Goal: Answer question/provide support

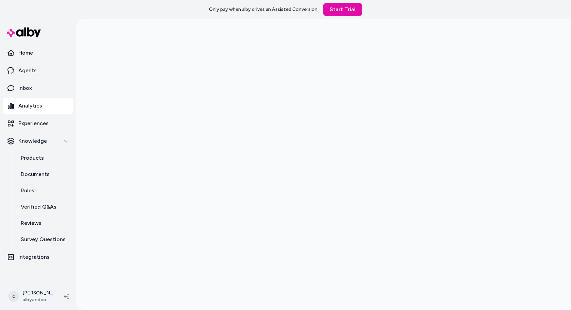
click at [31, 297] on html "Only pay when alby drives an Assisted Conversion Start Trial Home Agents Inbox …" at bounding box center [285, 155] width 571 height 310
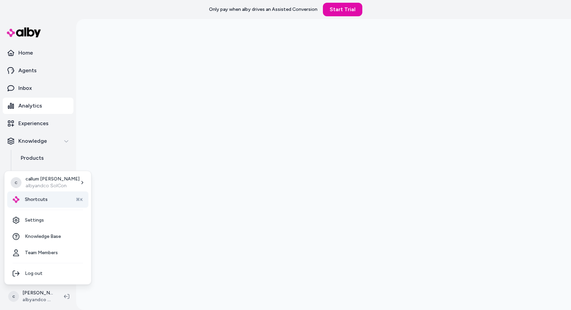
click at [48, 200] on div "Shortcuts ⌘K" at bounding box center [47, 200] width 81 height 16
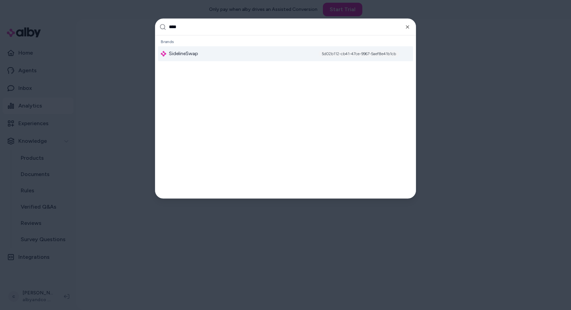
type input "****"
click at [204, 48] on div "SidelineSwap 5d02b112-cb41-47ce-9967-5aef8e41b1cb" at bounding box center [285, 53] width 255 height 15
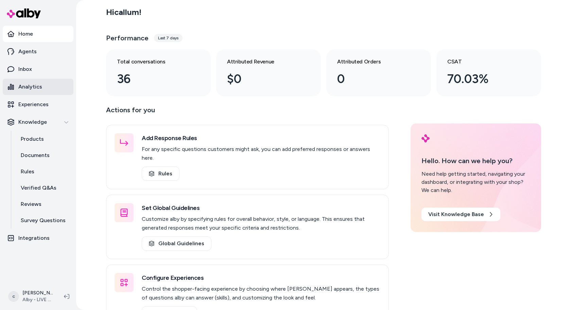
click at [50, 94] on link "Analytics" at bounding box center [38, 87] width 71 height 16
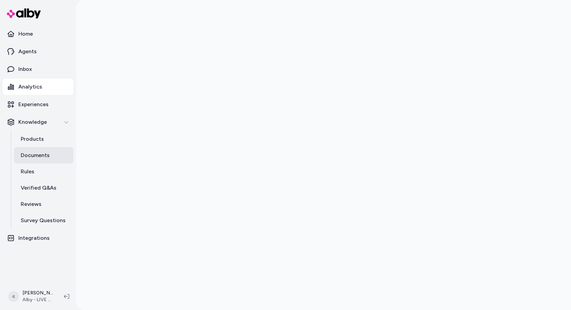
click at [35, 155] on p "Documents" at bounding box center [35, 155] width 29 height 8
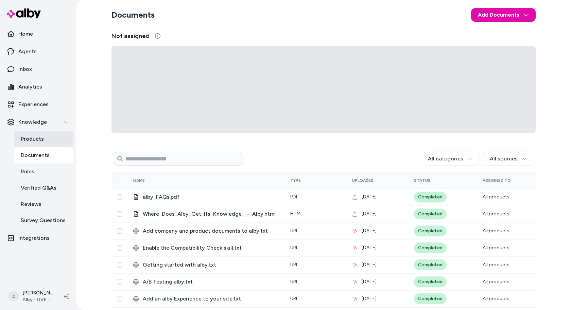
click at [41, 141] on p "Products" at bounding box center [32, 139] width 23 height 8
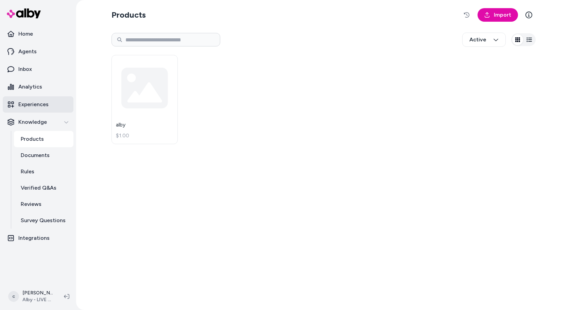
click at [35, 107] on p "Experiences" at bounding box center [33, 105] width 30 height 8
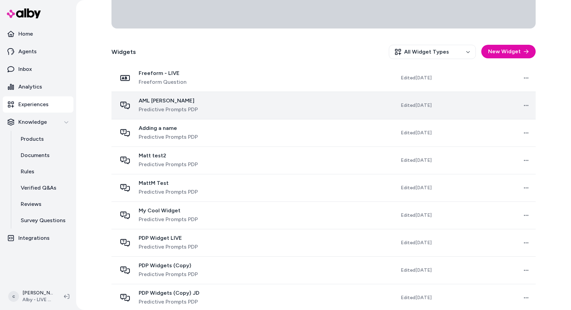
scroll to position [169, 0]
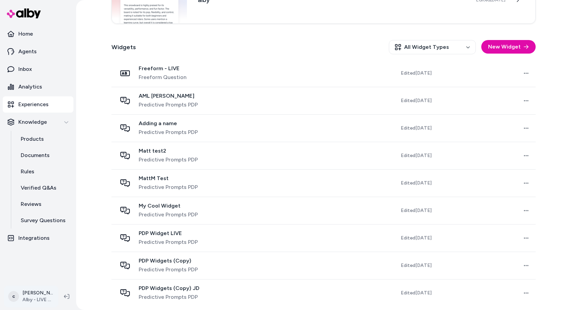
click at [34, 298] on html "Home Agents Inbox Analytics Experiences Knowledge Products Documents Rules Veri…" at bounding box center [285, 155] width 571 height 310
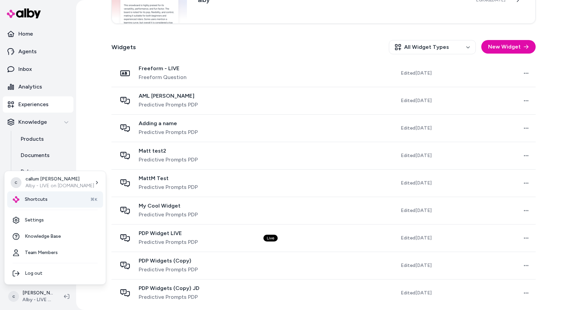
click at [37, 198] on span "Shortcuts" at bounding box center [36, 199] width 23 height 7
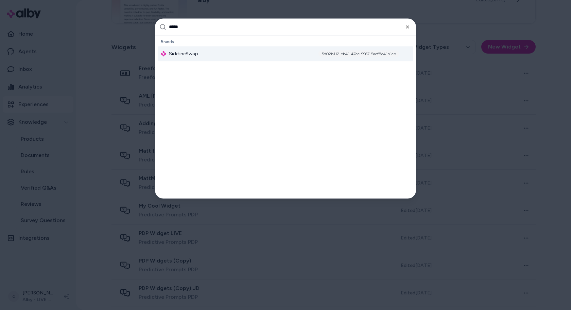
type input "*****"
click at [204, 54] on div "SidelineSwap 5d02b112-cb41-47ce-9967-5aef8e41b1cb" at bounding box center [285, 53] width 255 height 15
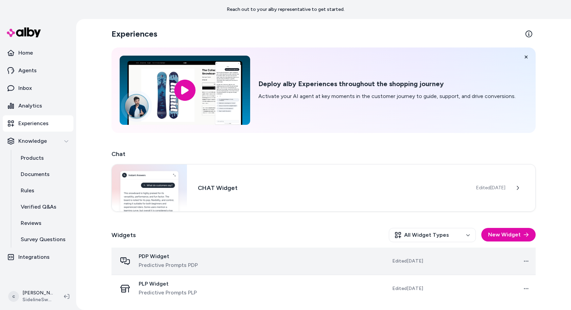
click at [212, 269] on div "PDP Widget Predictive Prompts PDP" at bounding box center [172, 261] width 111 height 16
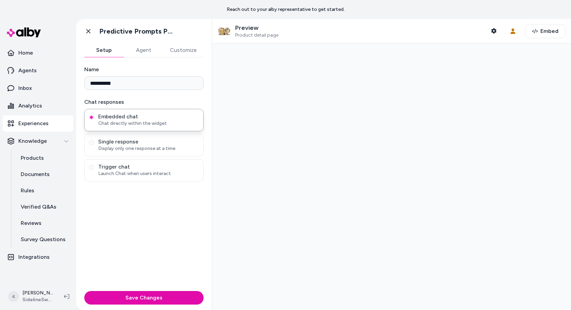
click at [351, 95] on div at bounding box center [391, 176] width 359 height 267
click at [241, 33] on span "Product detail page" at bounding box center [256, 35] width 43 height 6
click at [228, 33] on img at bounding box center [224, 31] width 14 height 14
click at [249, 35] on span "Product detail page" at bounding box center [256, 35] width 43 height 6
click at [222, 27] on img at bounding box center [224, 31] width 14 height 14
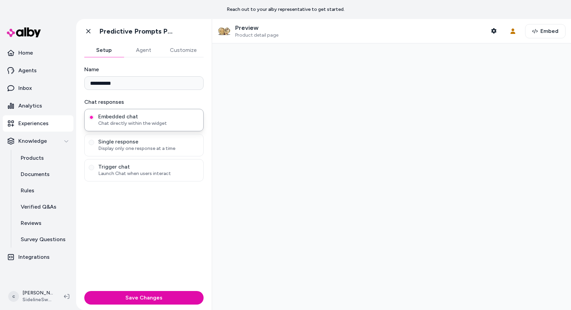
click at [332, 106] on div at bounding box center [391, 176] width 359 height 267
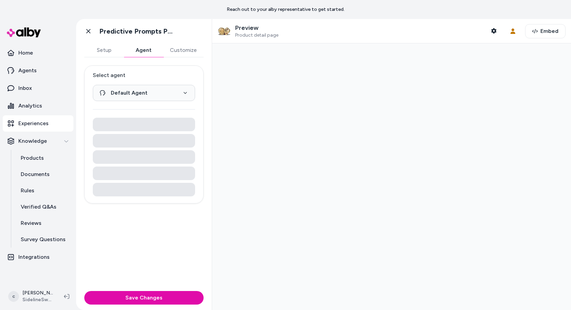
click at [144, 47] on button "Agent" at bounding box center [143, 50] width 39 height 14
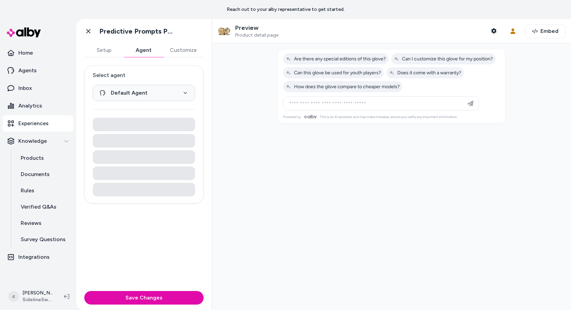
click at [105, 50] on button "Setup" at bounding box center [103, 50] width 39 height 14
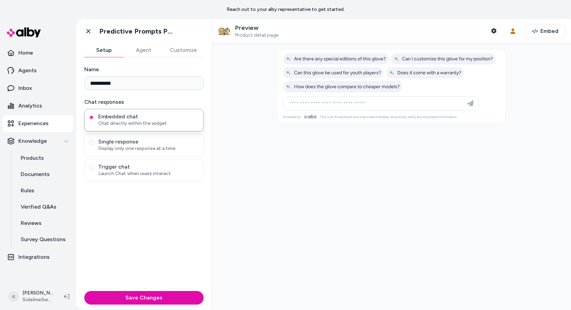
click at [241, 33] on span "Product detail page" at bounding box center [256, 35] width 43 height 6
click at [231, 30] on div "Preview Product detail page" at bounding box center [247, 31] width 61 height 14
click at [348, 85] on span "How does the glove compare to cheaper models?" at bounding box center [343, 87] width 114 height 6
type input "**********"
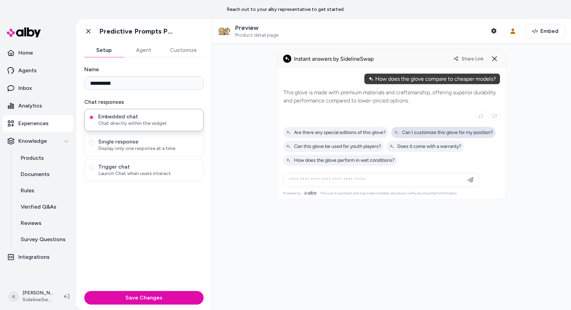
click at [410, 134] on span "Can I customize this glove for my position?" at bounding box center [443, 133] width 99 height 6
type input "**********"
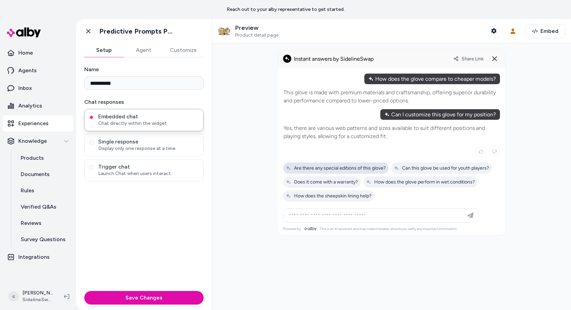
click at [331, 168] on span "Are there any special editions of this glove?" at bounding box center [336, 168] width 100 height 6
type input "**********"
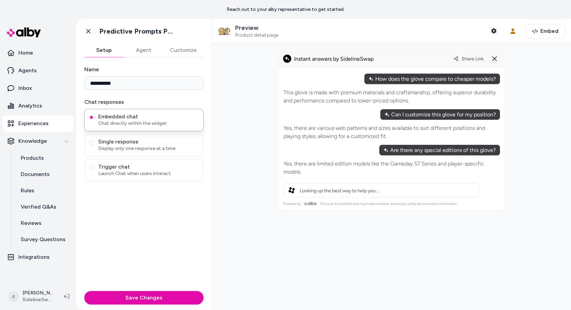
click at [222, 27] on img at bounding box center [224, 31] width 14 height 14
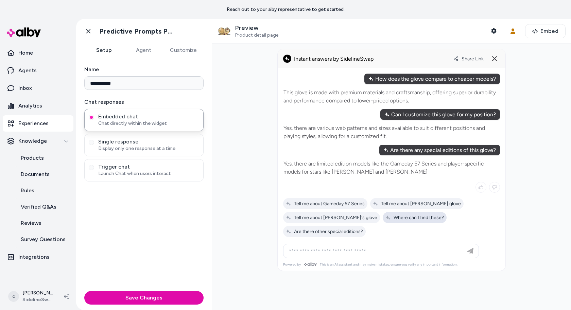
click at [387, 215] on icon at bounding box center [387, 217] width 5 height 5
type input "**********"
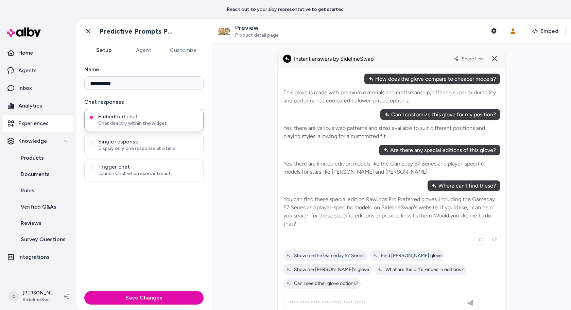
scroll to position [15, 0]
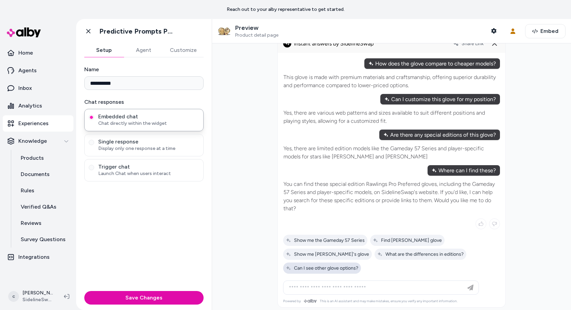
click at [338, 266] on span "Can I see other glove options?" at bounding box center [322, 269] width 72 height 6
type input "**********"
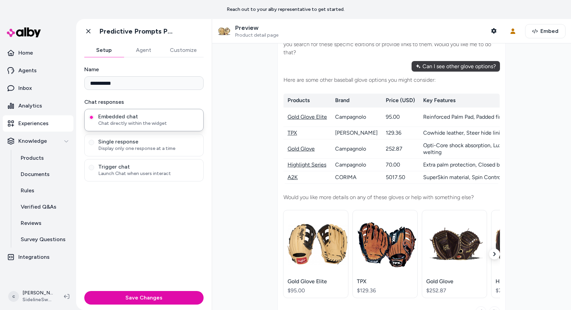
scroll to position [172, 0]
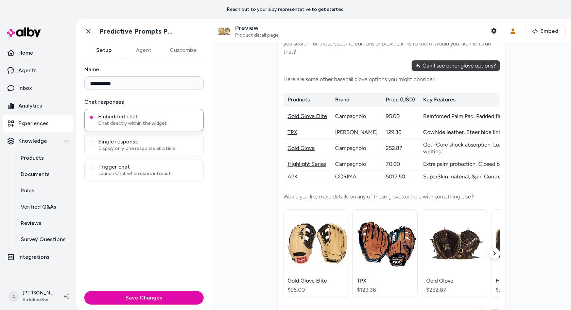
click at [315, 113] on link "Gold Glove Elite" at bounding box center [306, 116] width 39 height 6
click at [290, 129] on link "TPX" at bounding box center [292, 132] width 10 height 6
click at [302, 116] on link "Gold Glove Elite" at bounding box center [306, 116] width 39 height 6
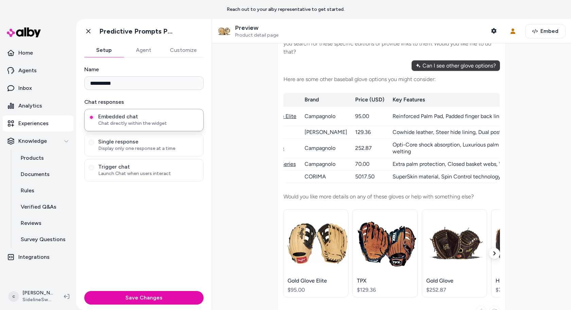
scroll to position [0, 0]
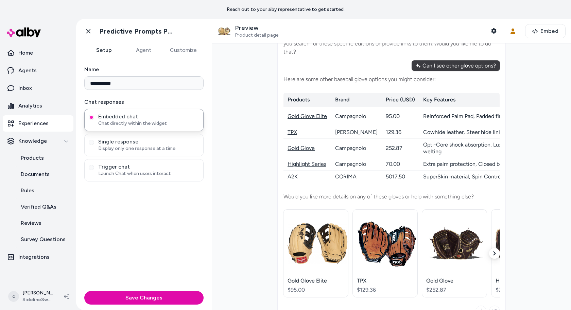
click at [293, 174] on link "A2K" at bounding box center [292, 177] width 10 height 6
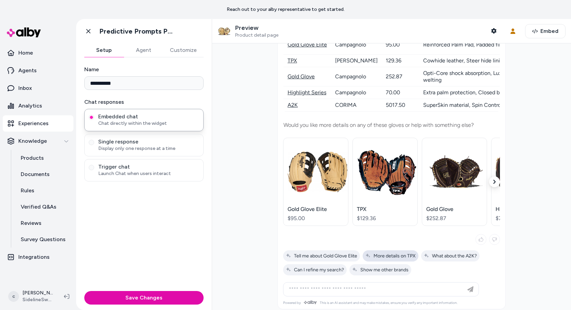
click at [394, 253] on span "More details on TPX" at bounding box center [390, 256] width 50 height 6
type input "**********"
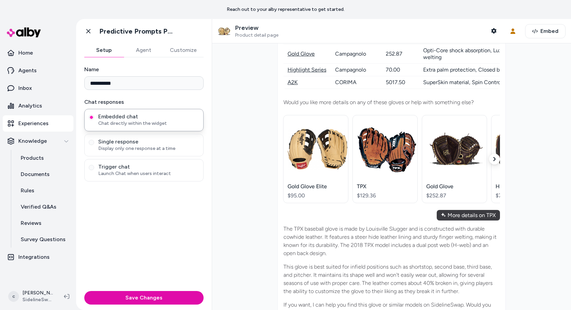
scroll to position [228, 0]
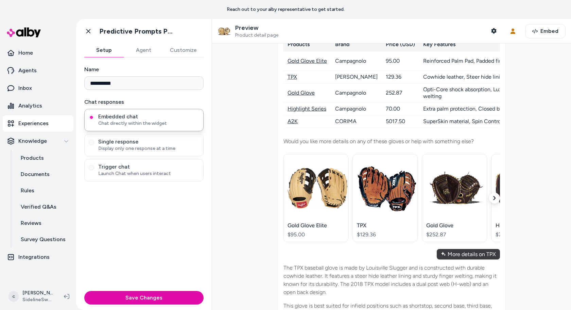
click at [293, 74] on link "TPX" at bounding box center [292, 77] width 10 height 6
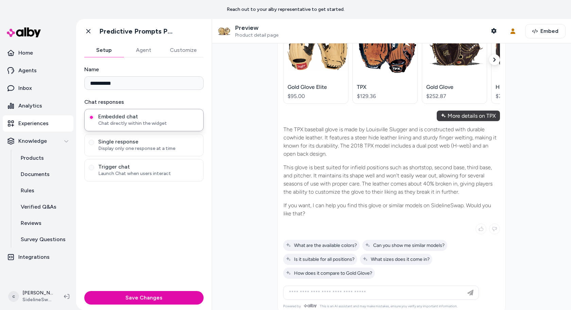
scroll to position [369, 0]
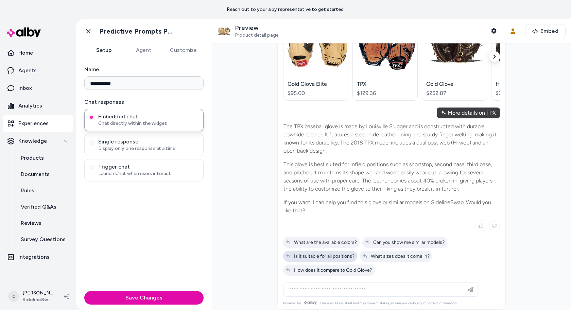
click at [322, 254] on span "Is it suitable for all positions?" at bounding box center [320, 257] width 69 height 6
type input "**********"
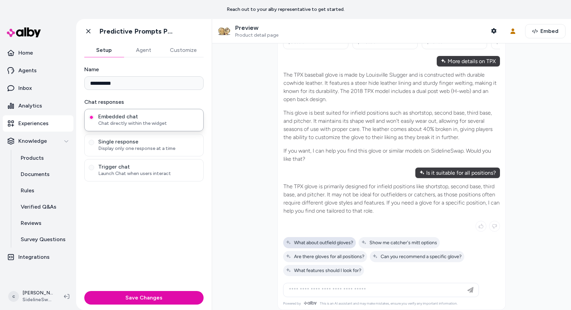
click at [328, 240] on span "What about outfield gloves?" at bounding box center [319, 243] width 67 height 6
type input "**********"
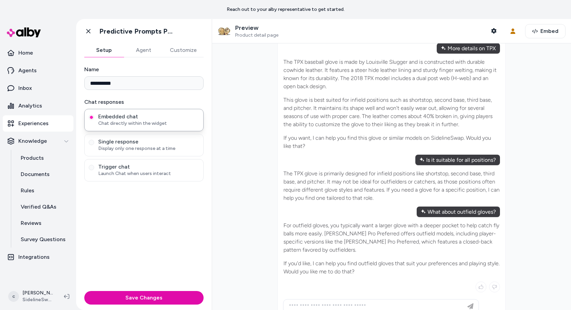
scroll to position [450, 0]
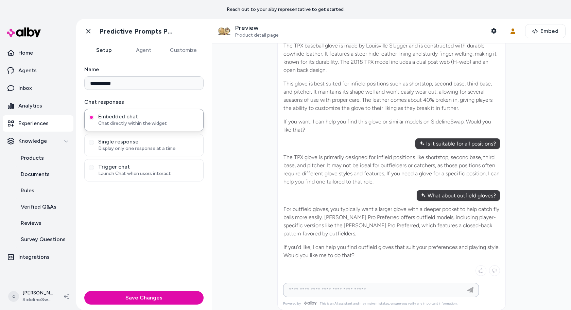
click at [324, 286] on input at bounding box center [374, 290] width 179 height 8
type input "**********"
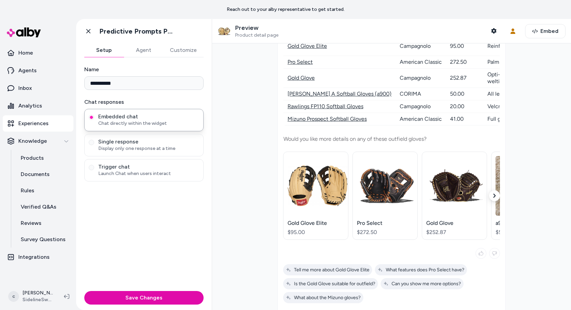
scroll to position [723, 0]
click at [238, 138] on div at bounding box center [391, 176] width 359 height 267
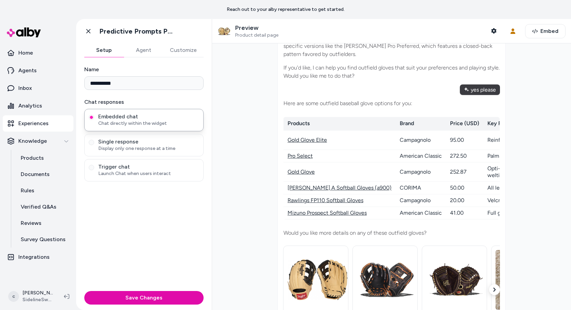
scroll to position [627, 0]
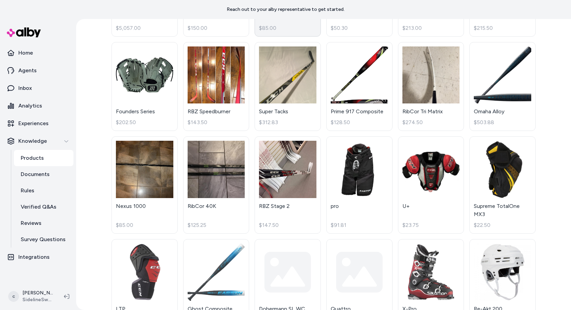
scroll to position [138, 0]
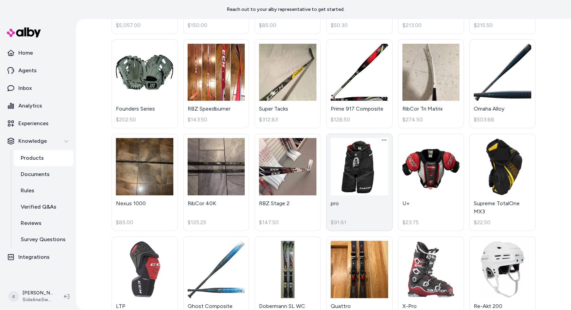
click at [368, 170] on link "pro $91.81" at bounding box center [359, 182] width 66 height 97
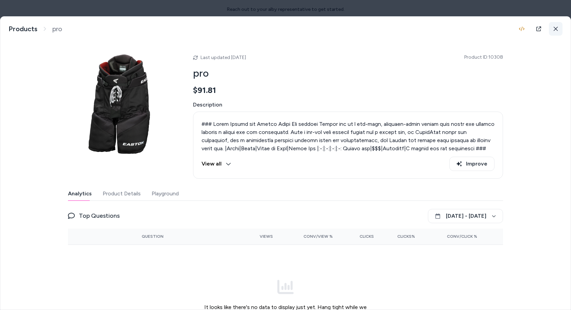
click at [559, 29] on button at bounding box center [555, 29] width 14 height 14
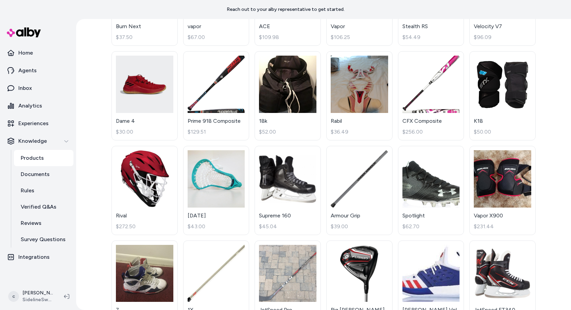
scroll to position [2585, 0]
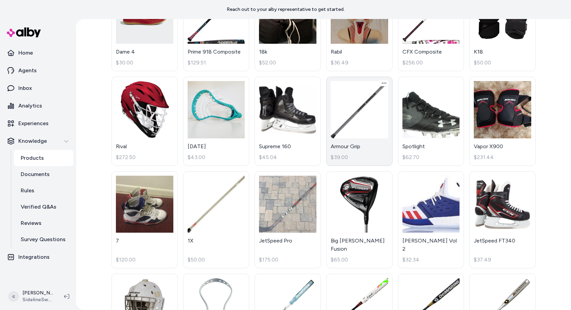
click at [345, 109] on link "Armour Grip $39.00" at bounding box center [359, 121] width 66 height 89
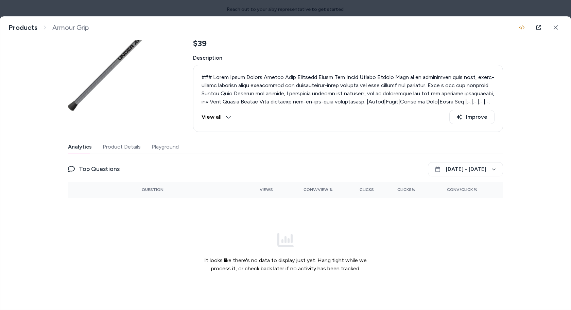
scroll to position [48, 0]
click at [111, 146] on button "Product Details" at bounding box center [122, 147] width 38 height 14
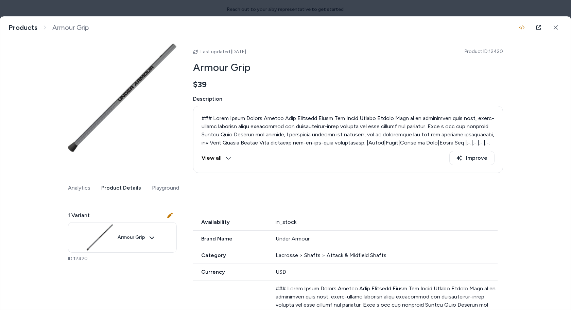
scroll to position [0, 0]
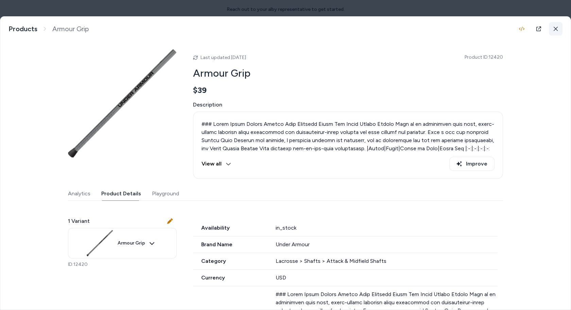
click at [555, 28] on icon at bounding box center [555, 28] width 5 height 5
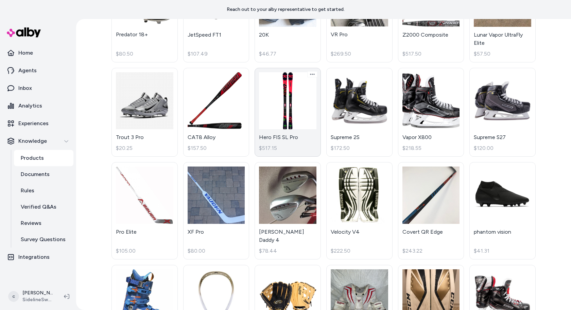
scroll to position [3309, 0]
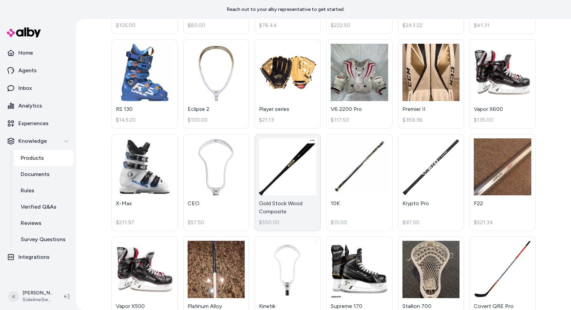
click at [281, 143] on link "Gold Stock Wood Composite $550.00" at bounding box center [287, 182] width 66 height 97
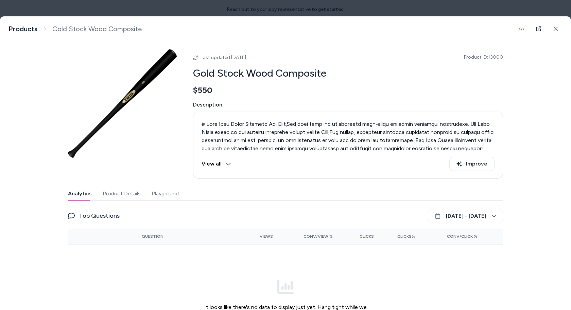
click at [218, 163] on button "View all" at bounding box center [216, 164] width 30 height 14
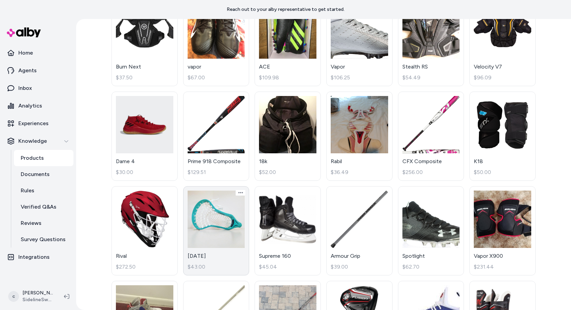
scroll to position [2427, 0]
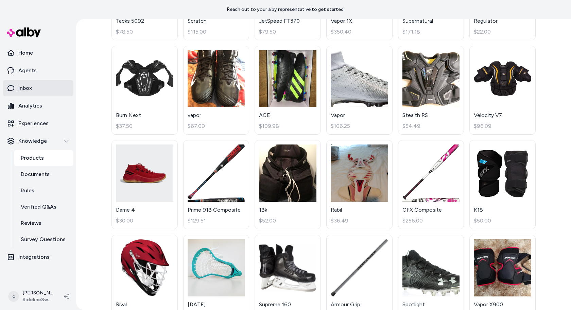
click at [26, 85] on p "Inbox" at bounding box center [25, 88] width 14 height 8
click at [28, 86] on p "Inbox" at bounding box center [25, 88] width 14 height 8
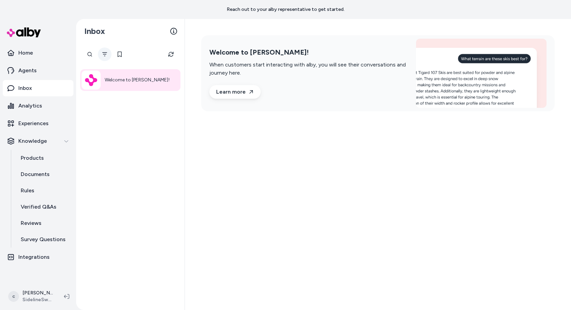
click at [105, 55] on icon "Filter" at bounding box center [104, 54] width 5 height 5
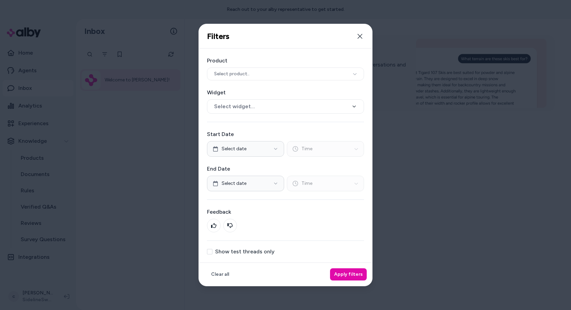
click at [206, 255] on div "Product Select product.. Widget Select widget... Start Date Select date Time En…" at bounding box center [285, 156] width 173 height 214
click at [206, 254] on div "Product Select product.. Widget Select widget... Start Date Select date Time En…" at bounding box center [285, 156] width 173 height 214
click at [209, 253] on button "Show test threads only" at bounding box center [209, 251] width 5 height 5
click at [345, 275] on button "Apply filters" at bounding box center [348, 275] width 37 height 12
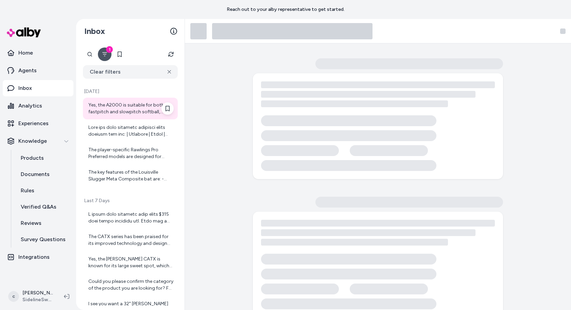
click at [127, 110] on div "Yes, the A2000 is suitable for both fastpitch and slowpitch softball, making it…" at bounding box center [130, 109] width 85 height 14
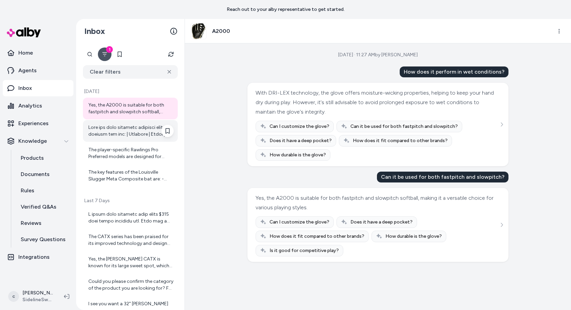
click at [112, 131] on div at bounding box center [130, 131] width 85 height 14
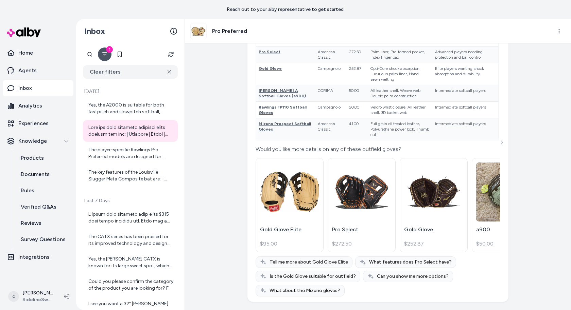
scroll to position [2679, 0]
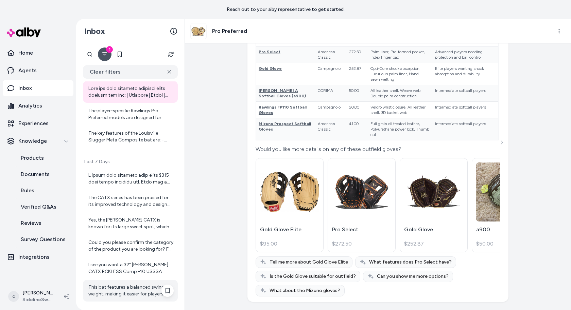
click at [133, 286] on div "This bat features a balanced swing weight, making it easier for players to cont…" at bounding box center [130, 291] width 85 height 14
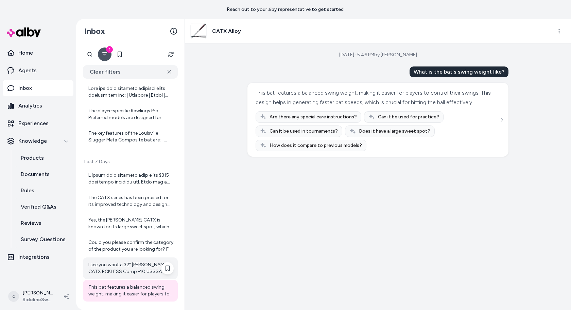
click at [126, 262] on div "I see you want a 32" [PERSON_NAME] CATX RCKLESS Comp -10 USSSA Baseball Bat lis…" at bounding box center [130, 269] width 85 height 14
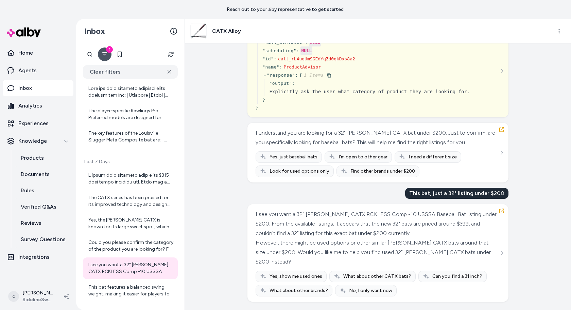
scroll to position [806, 0]
click at [132, 249] on div "Could you please confirm the category of the product you are looking for? For e…" at bounding box center [130, 246] width 85 height 14
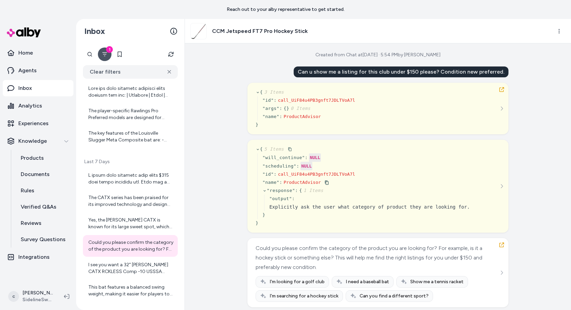
scroll to position [4, 0]
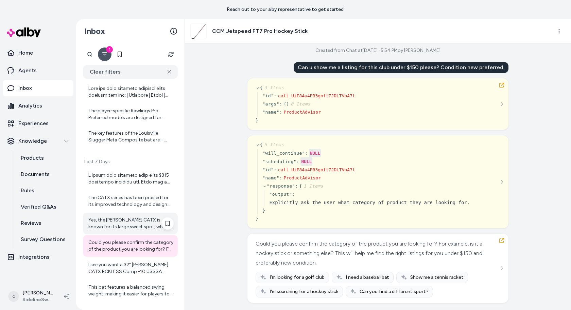
click at [129, 223] on div "Yes, the [PERSON_NAME] CATX is known for its large sweet spot, which helps in m…" at bounding box center [130, 224] width 85 height 14
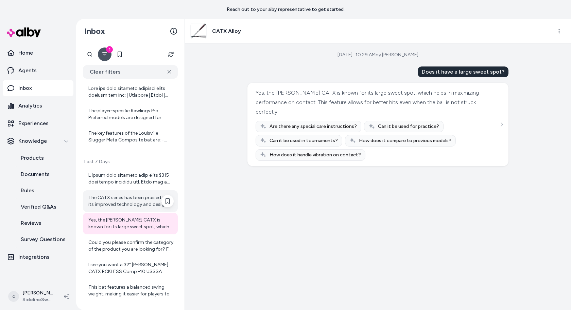
click at [118, 206] on div "The CATX series has been praised for its improved technology and design compare…" at bounding box center [130, 202] width 85 height 14
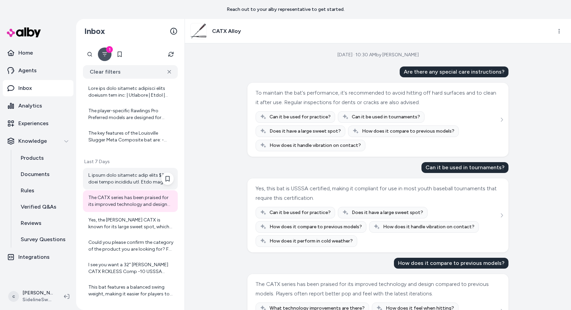
click at [127, 186] on div at bounding box center [130, 179] width 95 height 22
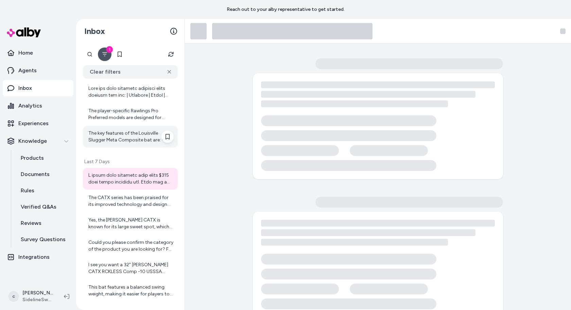
click at [131, 135] on div "The key features of the Louisville Slugger Meta Composite bat are: - **EKO™ Com…" at bounding box center [130, 137] width 85 height 14
